Goal: Task Accomplishment & Management: Manage account settings

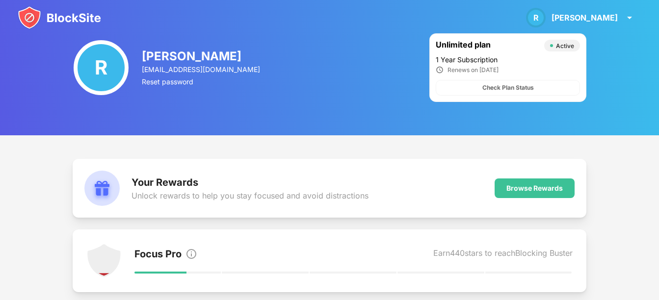
click at [25, 19] on img at bounding box center [59, 18] width 83 height 24
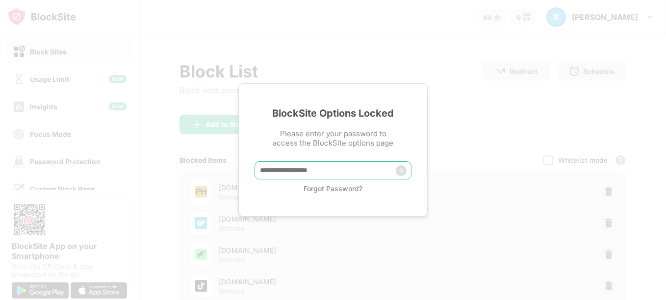
click at [297, 166] on input "text" at bounding box center [332, 170] width 157 height 18
type input "*********"
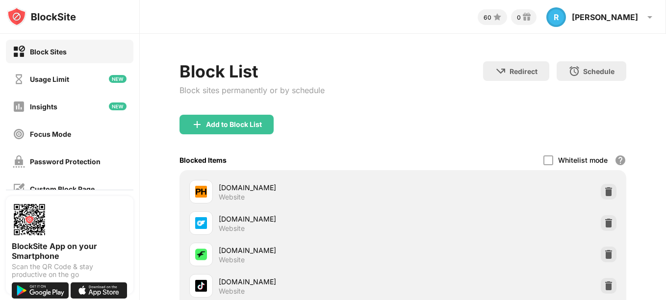
scroll to position [256, 0]
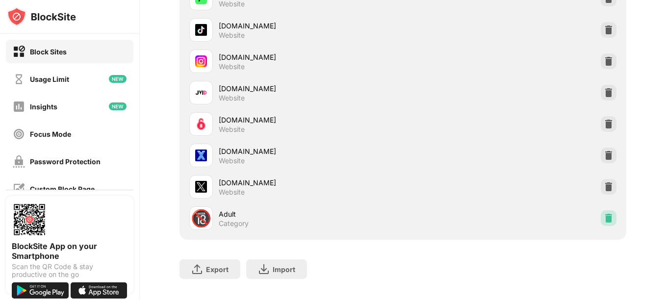
click at [604, 222] on img at bounding box center [609, 218] width 10 height 10
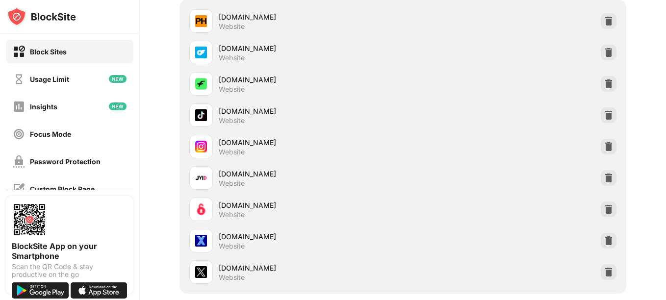
scroll to position [169, 0]
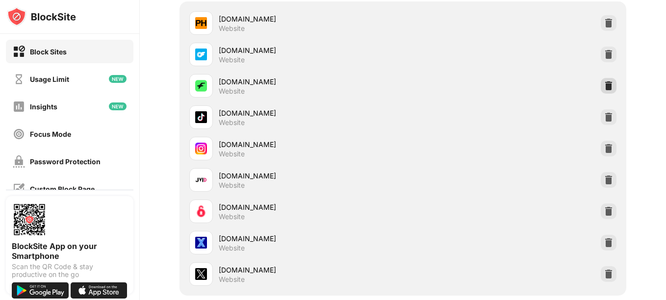
click at [604, 88] on img at bounding box center [609, 86] width 10 height 10
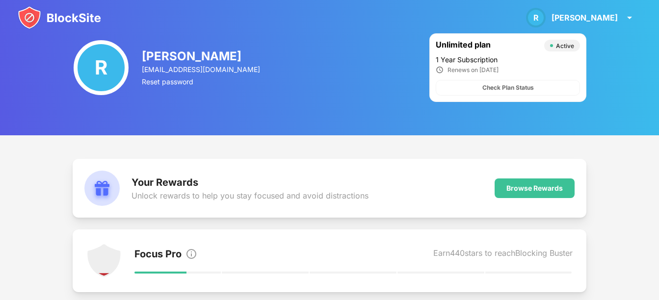
click at [45, 19] on img at bounding box center [59, 18] width 83 height 24
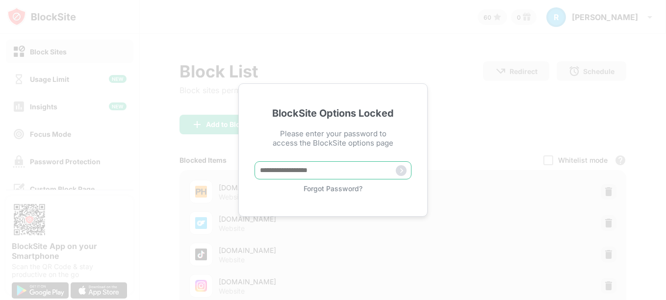
click at [286, 178] on input "text" at bounding box center [332, 170] width 157 height 18
type input "*********"
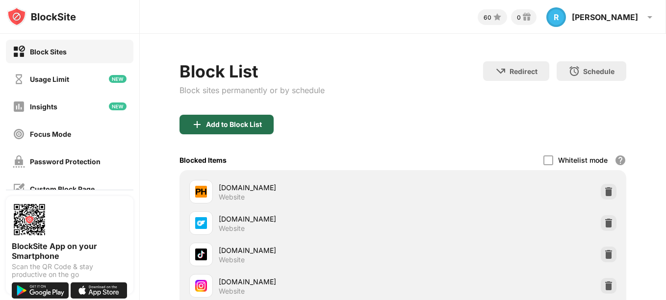
click at [254, 122] on div "Add to Block List" at bounding box center [234, 125] width 56 height 8
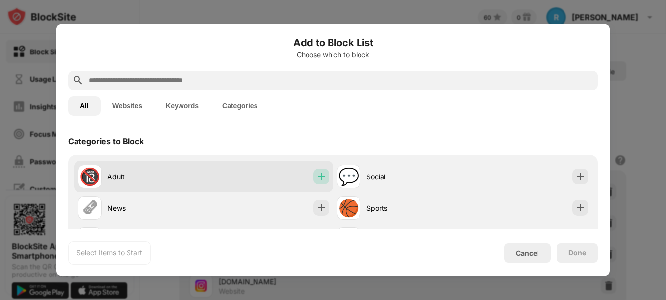
click at [321, 178] on img at bounding box center [321, 177] width 10 height 10
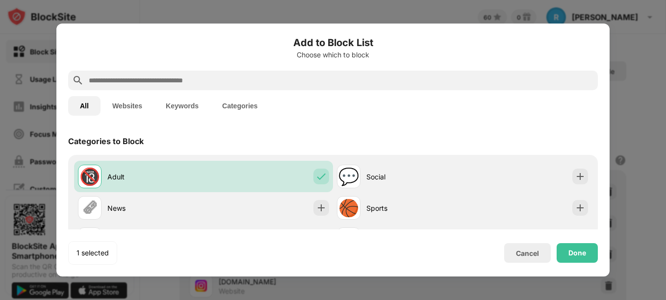
click at [285, 85] on input "text" at bounding box center [341, 81] width 506 height 12
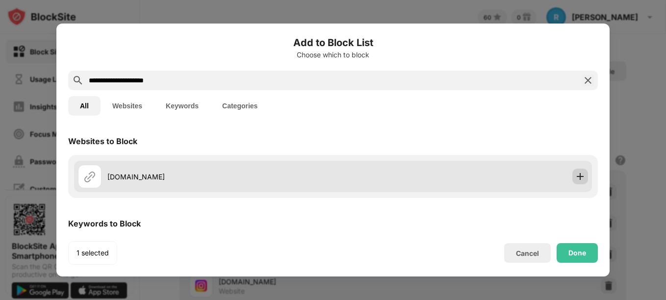
type input "**********"
click at [575, 178] on img at bounding box center [580, 177] width 10 height 10
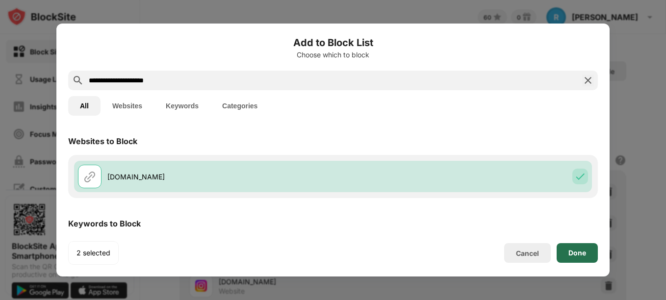
click at [570, 244] on div "Done" at bounding box center [577, 253] width 41 height 20
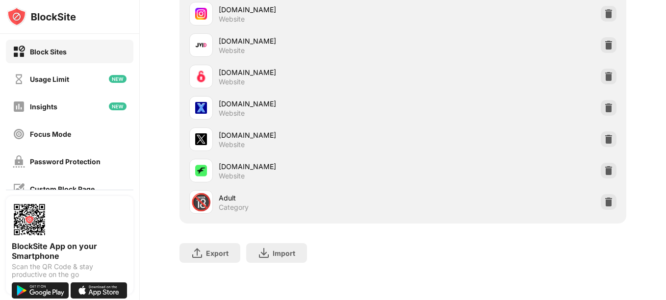
scroll to position [116, 0]
